Goal: Transaction & Acquisition: Download file/media

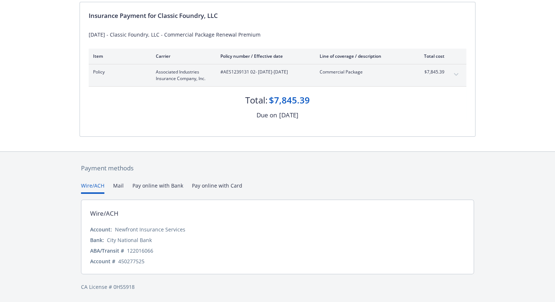
scroll to position [60, 0]
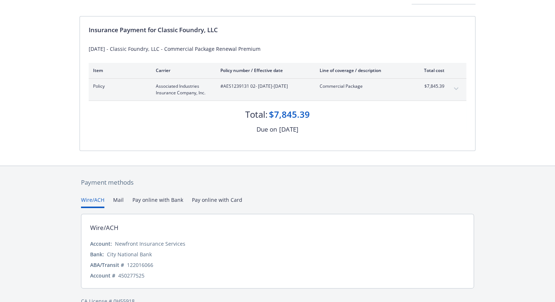
click at [202, 184] on div "Payment methods Wire/ACH Mail Pay online with Bank Pay online with Card Wire/AC…" at bounding box center [278, 241] width 396 height 151
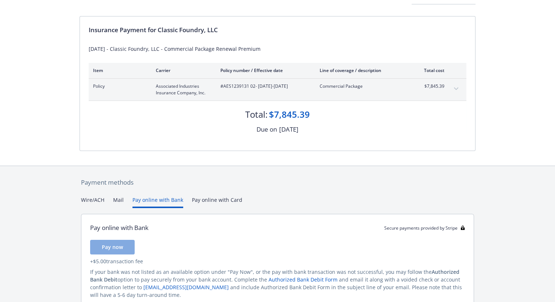
click at [158, 198] on button "Pay online with Bank" at bounding box center [158, 202] width 51 height 12
click at [197, 196] on button "Pay online with Card" at bounding box center [217, 202] width 50 height 12
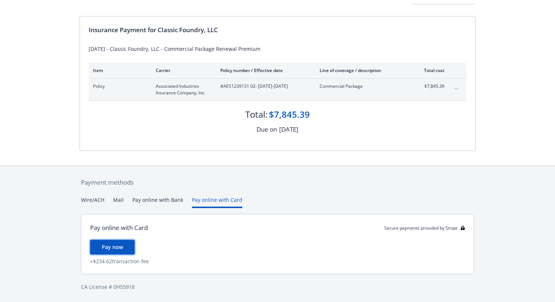
click at [105, 247] on span "Pay now" at bounding box center [112, 246] width 21 height 7
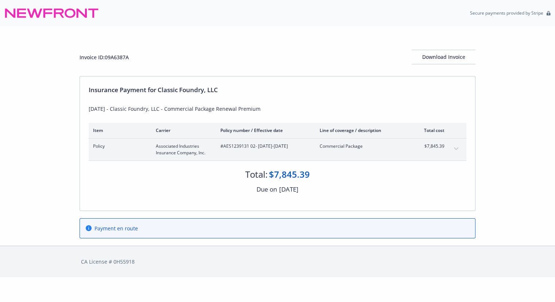
scroll to position [0, 0]
click at [459, 149] on icon "expand content" at bounding box center [459, 148] width 4 height 3
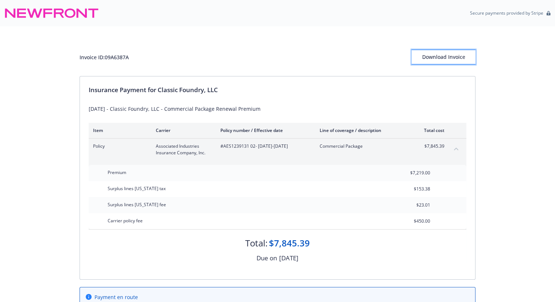
click at [434, 61] on div "Download Invoice" at bounding box center [444, 57] width 64 height 14
